Goal: Transaction & Acquisition: Purchase product/service

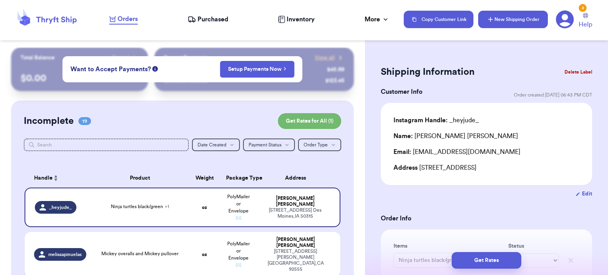
click at [493, 27] on button "New Shipping Order" at bounding box center [513, 19] width 70 height 17
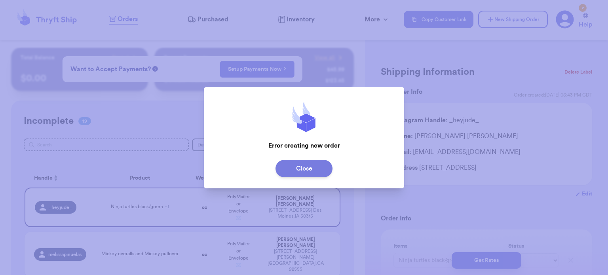
click at [319, 167] on button "Close" at bounding box center [304, 168] width 57 height 17
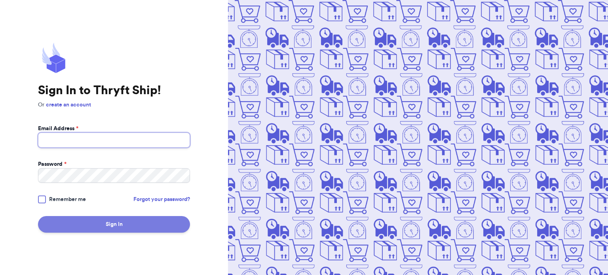
type input "[EMAIL_ADDRESS][DOMAIN_NAME]"
click at [93, 223] on button "Sign In" at bounding box center [114, 224] width 152 height 17
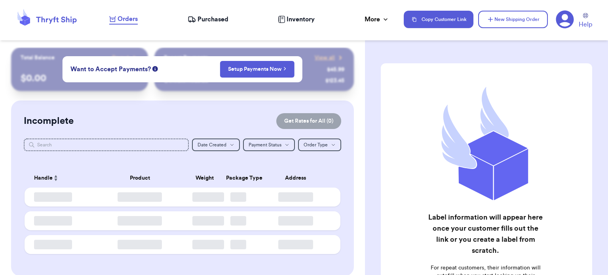
checkbox input "true"
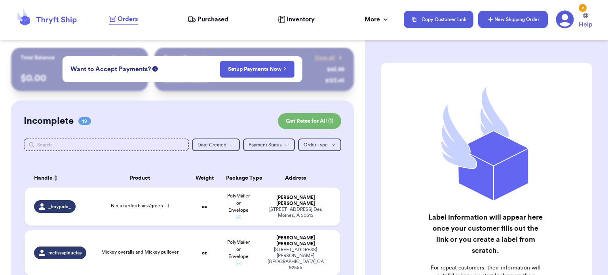
click at [499, 20] on button "New Shipping Order" at bounding box center [513, 19] width 70 height 17
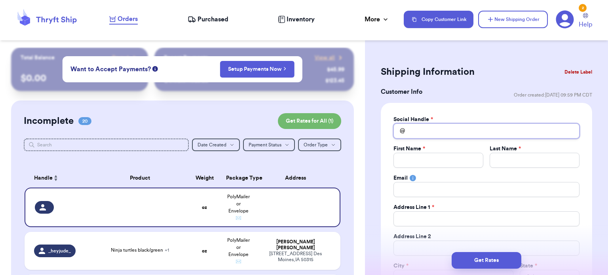
click at [421, 131] on input "Total Amount Paid" at bounding box center [487, 131] width 186 height 15
type input "f"
type input "fa"
type input "fai"
type input "fair"
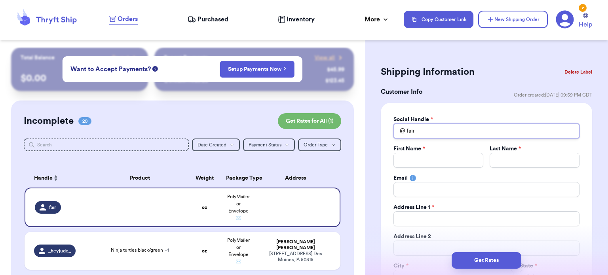
type input "fai"
type input "fa"
type input "far"
type input "fare"
type input "far"
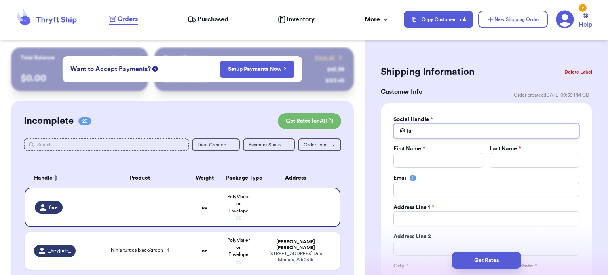
type input "fa"
type input "f"
click at [582, 69] on button "Delete Label" at bounding box center [578, 71] width 34 height 17
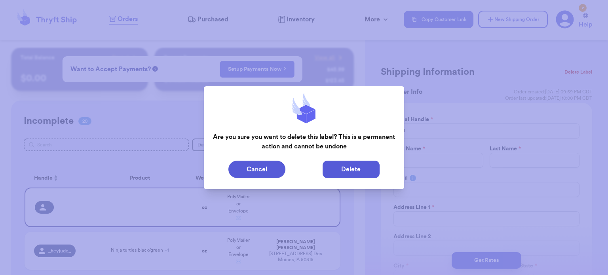
click at [339, 171] on button "Delete" at bounding box center [351, 169] width 57 height 17
type input "Ninja turtles black/green"
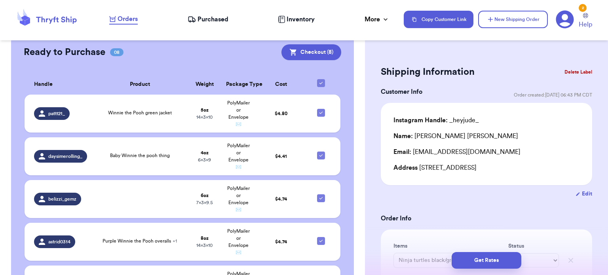
scroll to position [958, 0]
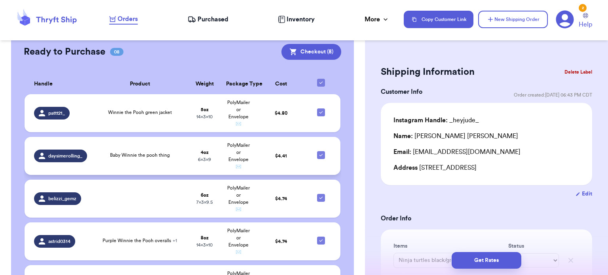
click at [318, 152] on icon at bounding box center [321, 155] width 6 height 6
click at [321, 151] on input "checkbox" at bounding box center [321, 151] width 0 height 0
checkbox input "false"
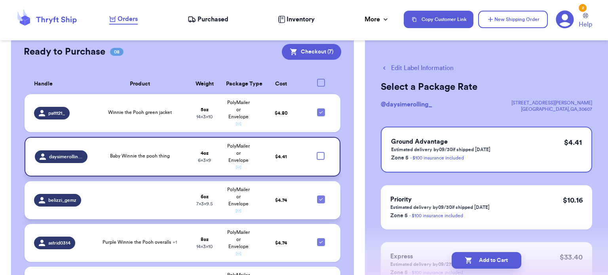
click at [316, 181] on td at bounding box center [323, 200] width 34 height 38
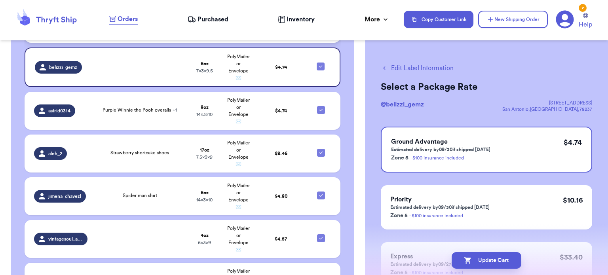
scroll to position [1089, 0]
click at [321, 275] on input "checkbox" at bounding box center [321, 277] width 0 height 0
checkbox input "false"
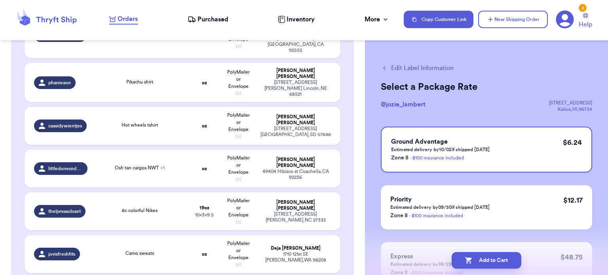
scroll to position [218, 0]
click at [111, 207] on div "6c colorful Nikes" at bounding box center [140, 211] width 86 height 9
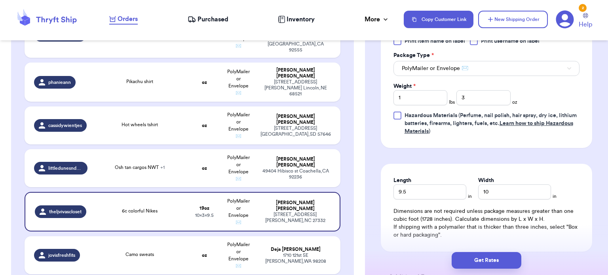
scroll to position [443, 0]
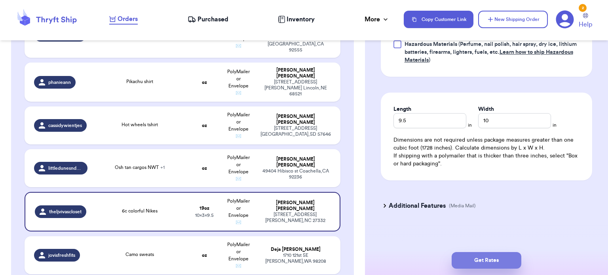
click at [482, 268] on button "Get Rates" at bounding box center [487, 260] width 70 height 17
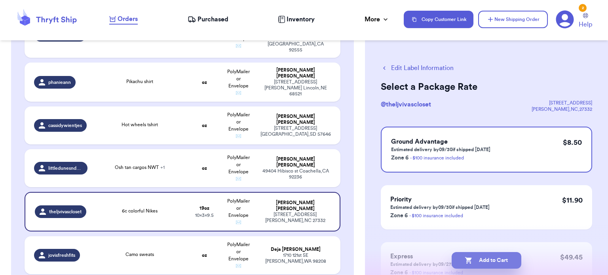
click at [480, 262] on button "Add to Cart" at bounding box center [487, 260] width 70 height 17
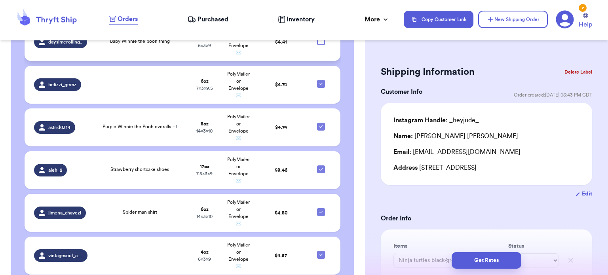
scroll to position [1089, 0]
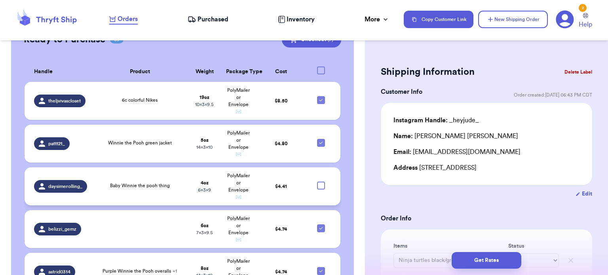
click at [225, 210] on td "PolyMailer or Envelope ✉️" at bounding box center [238, 229] width 34 height 38
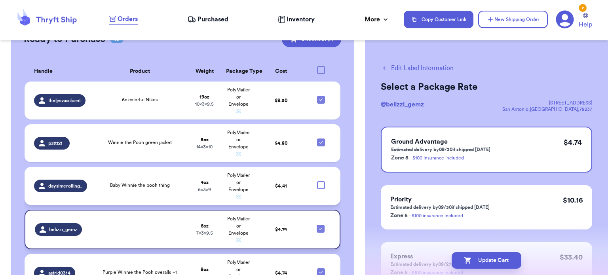
click at [318, 226] on icon at bounding box center [321, 229] width 6 height 6
click at [320, 225] on input "checkbox" at bounding box center [320, 225] width 0 height 0
checkbox input "false"
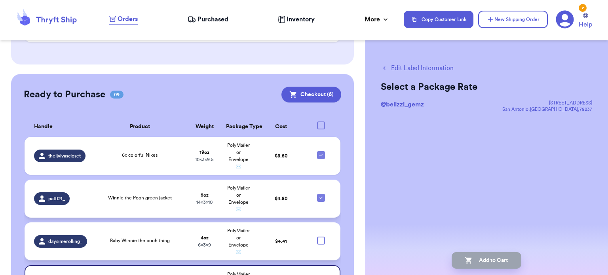
scroll to position [820, 0]
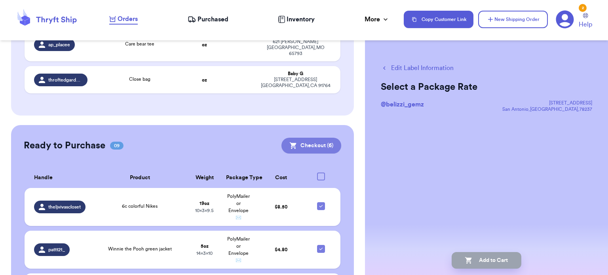
click at [314, 138] on button "Checkout ( 6 )" at bounding box center [312, 146] width 60 height 16
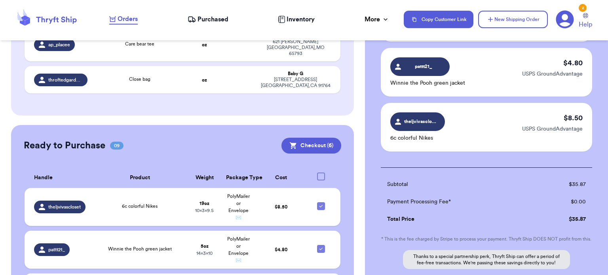
scroll to position [350, 0]
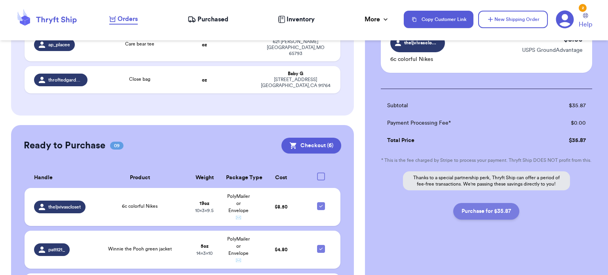
click at [490, 214] on button "Purchase for $35.87" at bounding box center [486, 211] width 66 height 17
checkbox input "false"
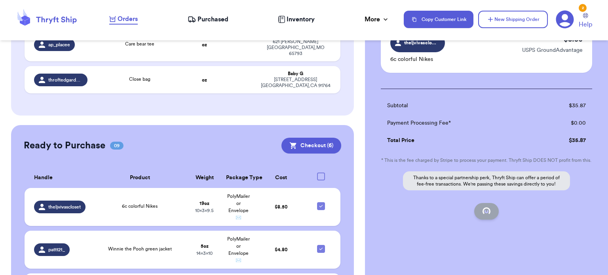
checkbox input "false"
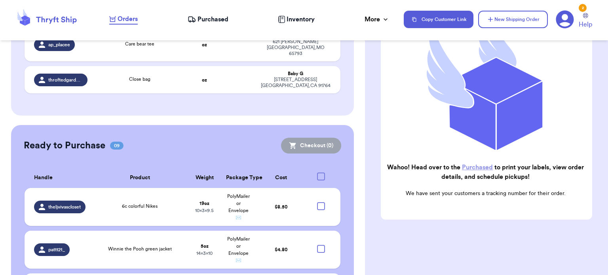
scroll to position [118, 0]
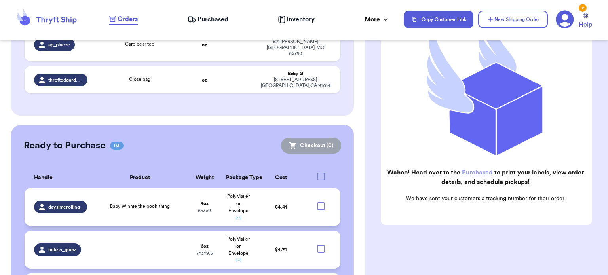
click at [481, 169] on link "Purchased" at bounding box center [477, 172] width 31 height 6
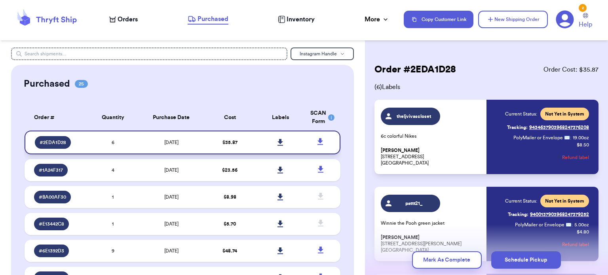
click at [278, 142] on icon at bounding box center [281, 142] width 6 height 7
